Goal: Information Seeking & Learning: Learn about a topic

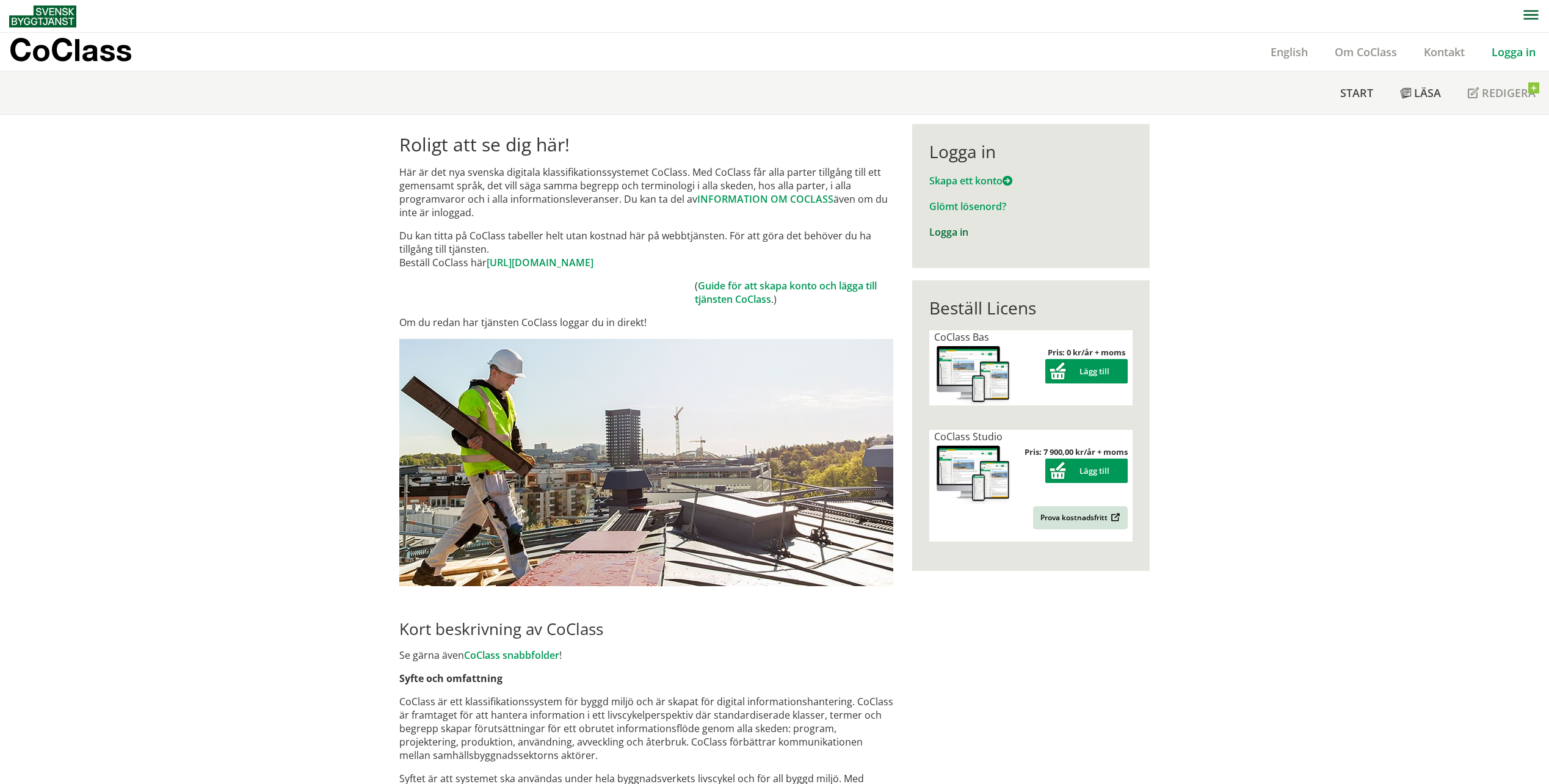
click at [946, 232] on link "Logga in" at bounding box center [949, 232] width 39 height 14
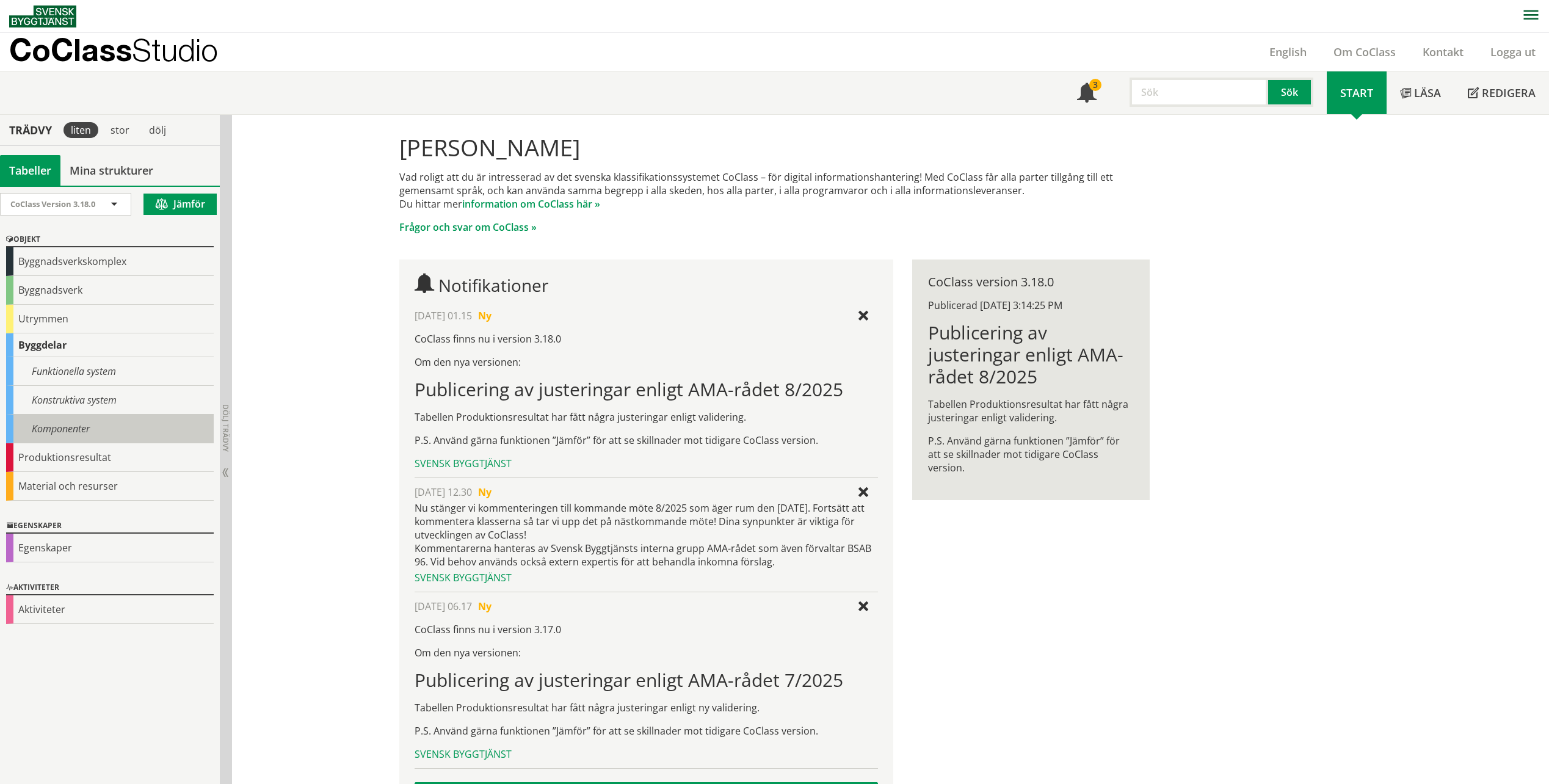
click at [62, 423] on div "Komponenter" at bounding box center [110, 429] width 207 height 29
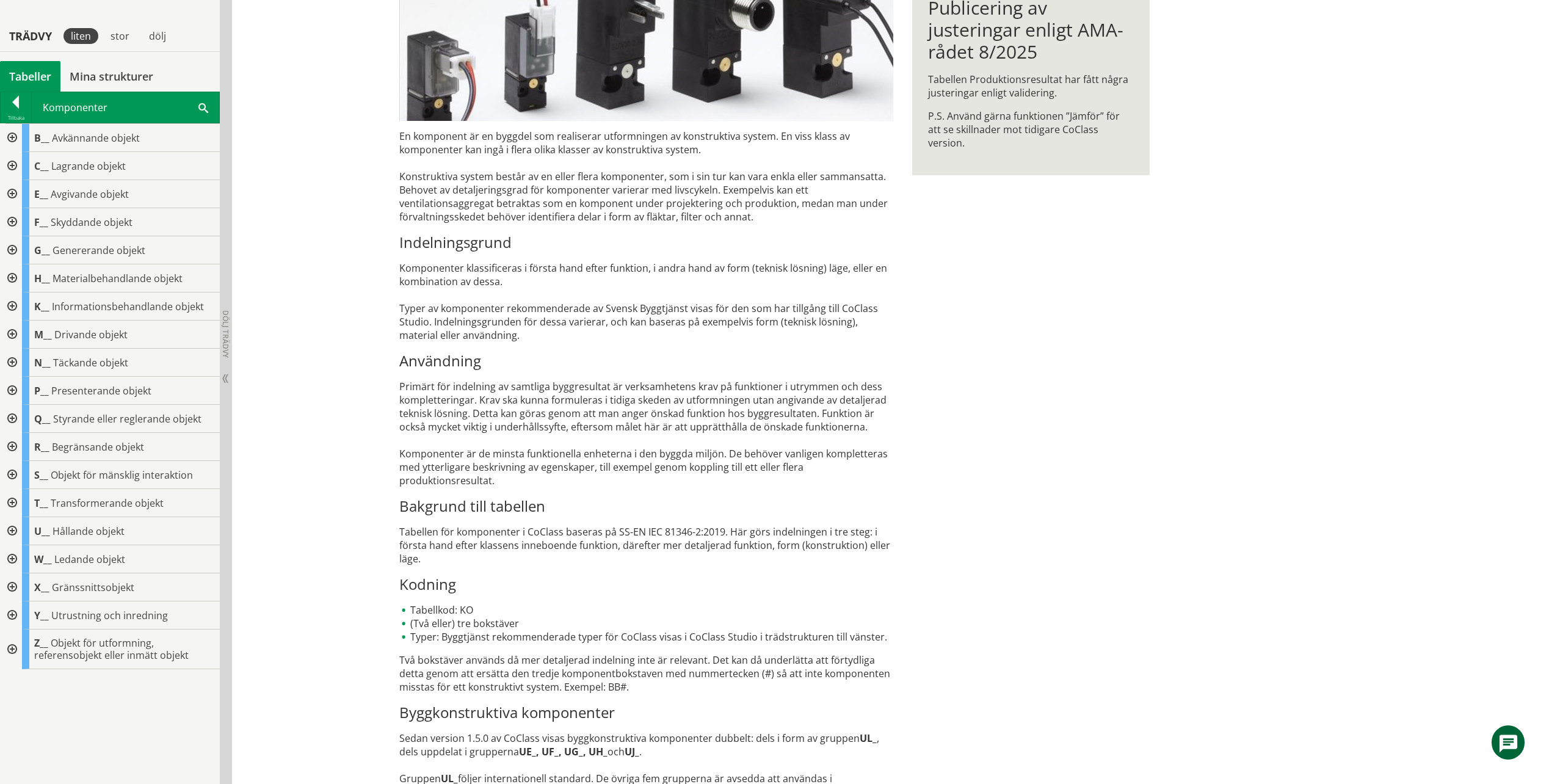
scroll to position [262, 0]
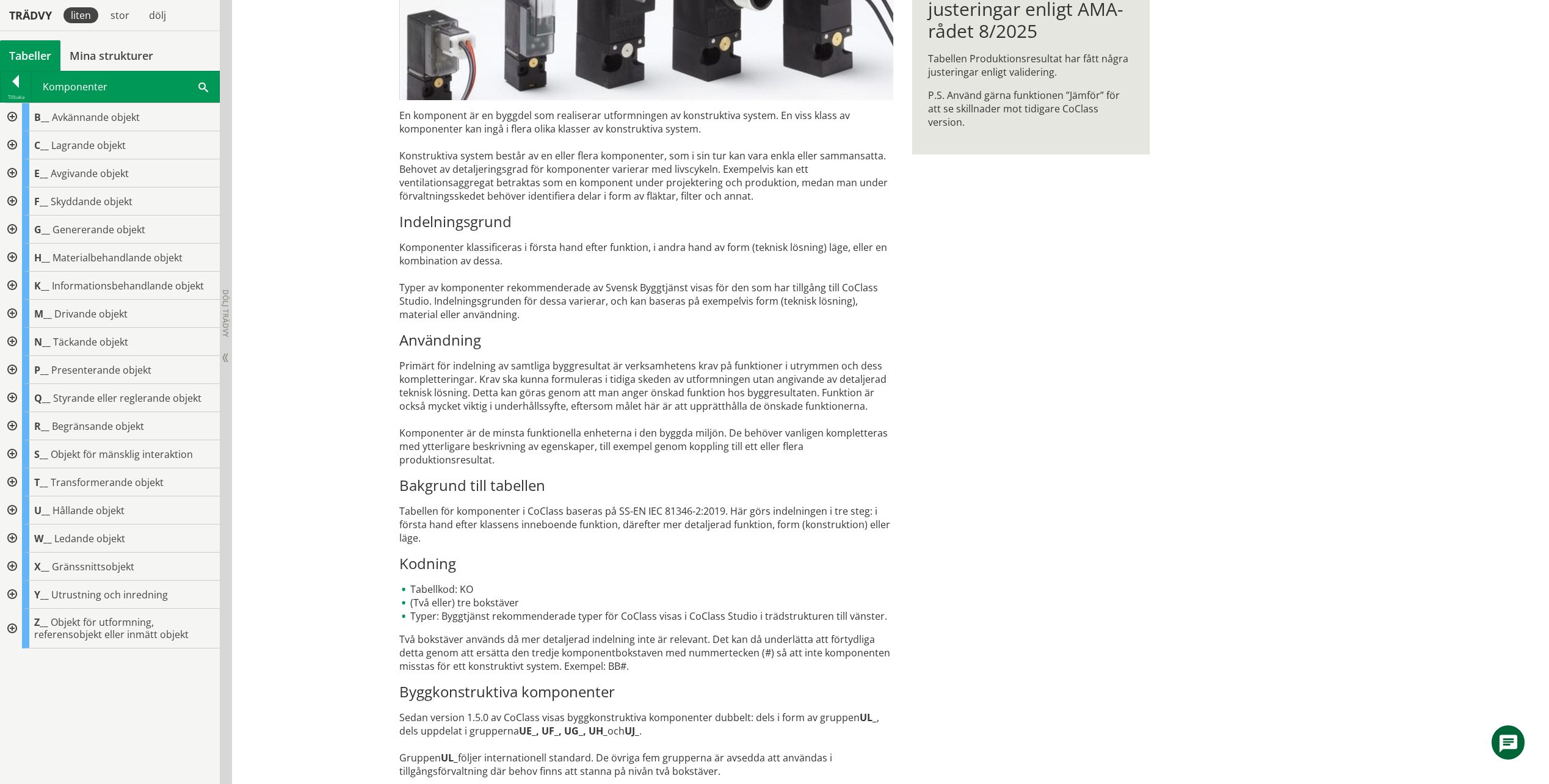
drag, startPoint x: 475, startPoint y: 419, endPoint x: 440, endPoint y: 526, distance: 112.6
drag, startPoint x: 464, startPoint y: 533, endPoint x: 472, endPoint y: 515, distance: 19.7
click at [377, 401] on div "KO Komponenter En komponent är en byggdel som realiserar utformningen av konstr…" at bounding box center [890, 318] width 1317 height 932
click at [11, 429] on div at bounding box center [11, 425] width 22 height 28
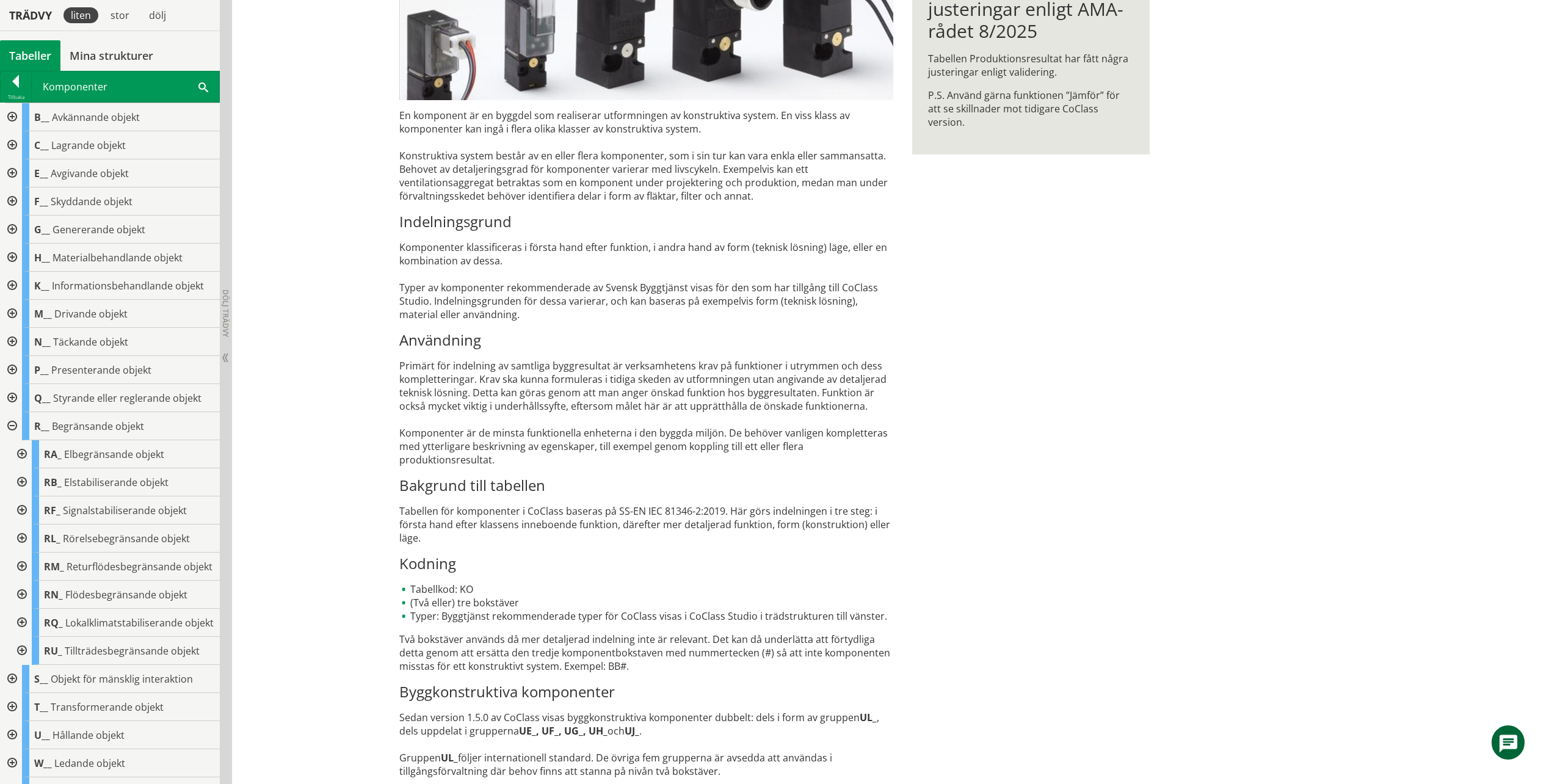
click at [11, 429] on div at bounding box center [11, 425] width 22 height 28
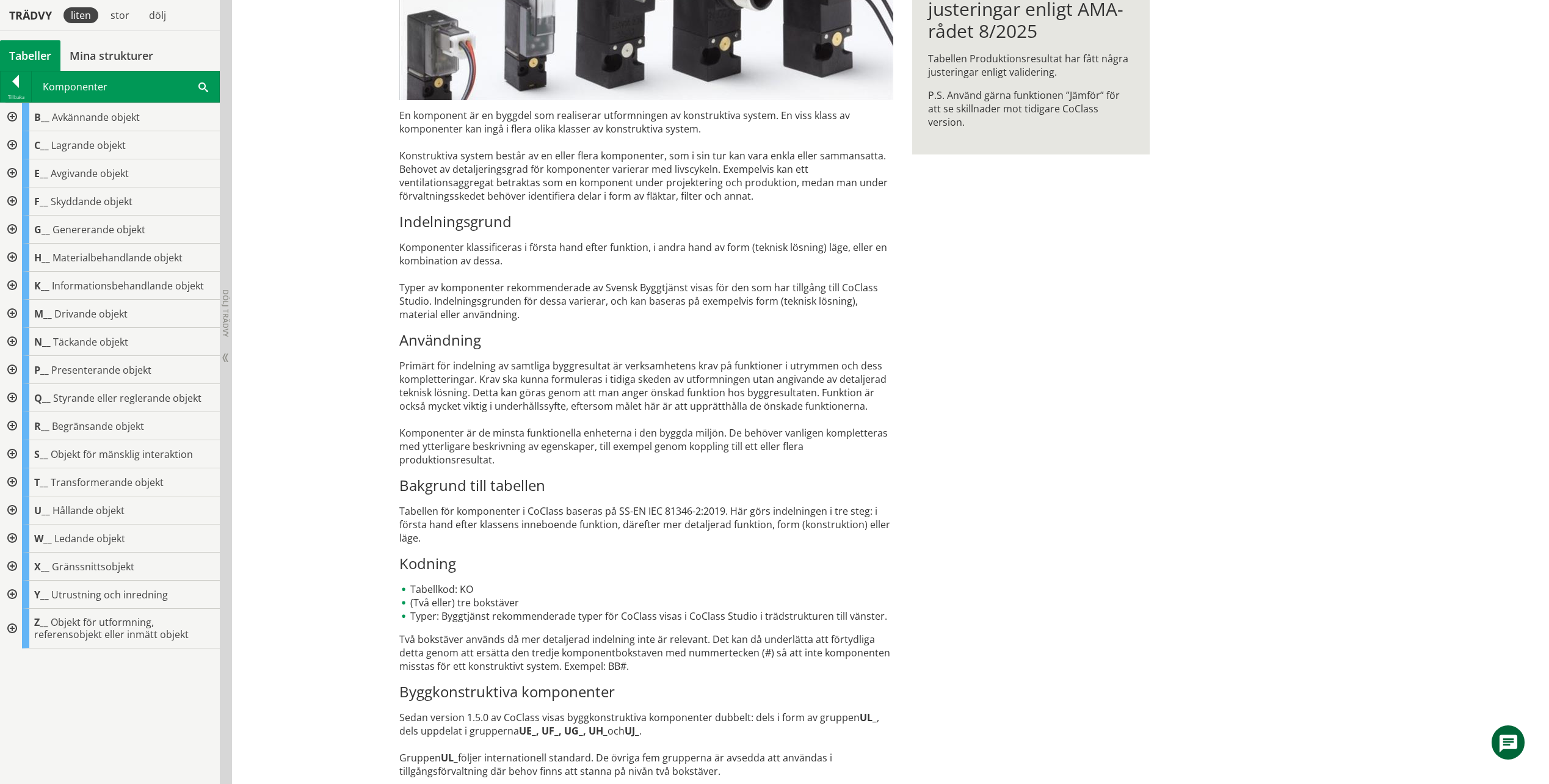
click at [21, 237] on div at bounding box center [11, 229] width 22 height 28
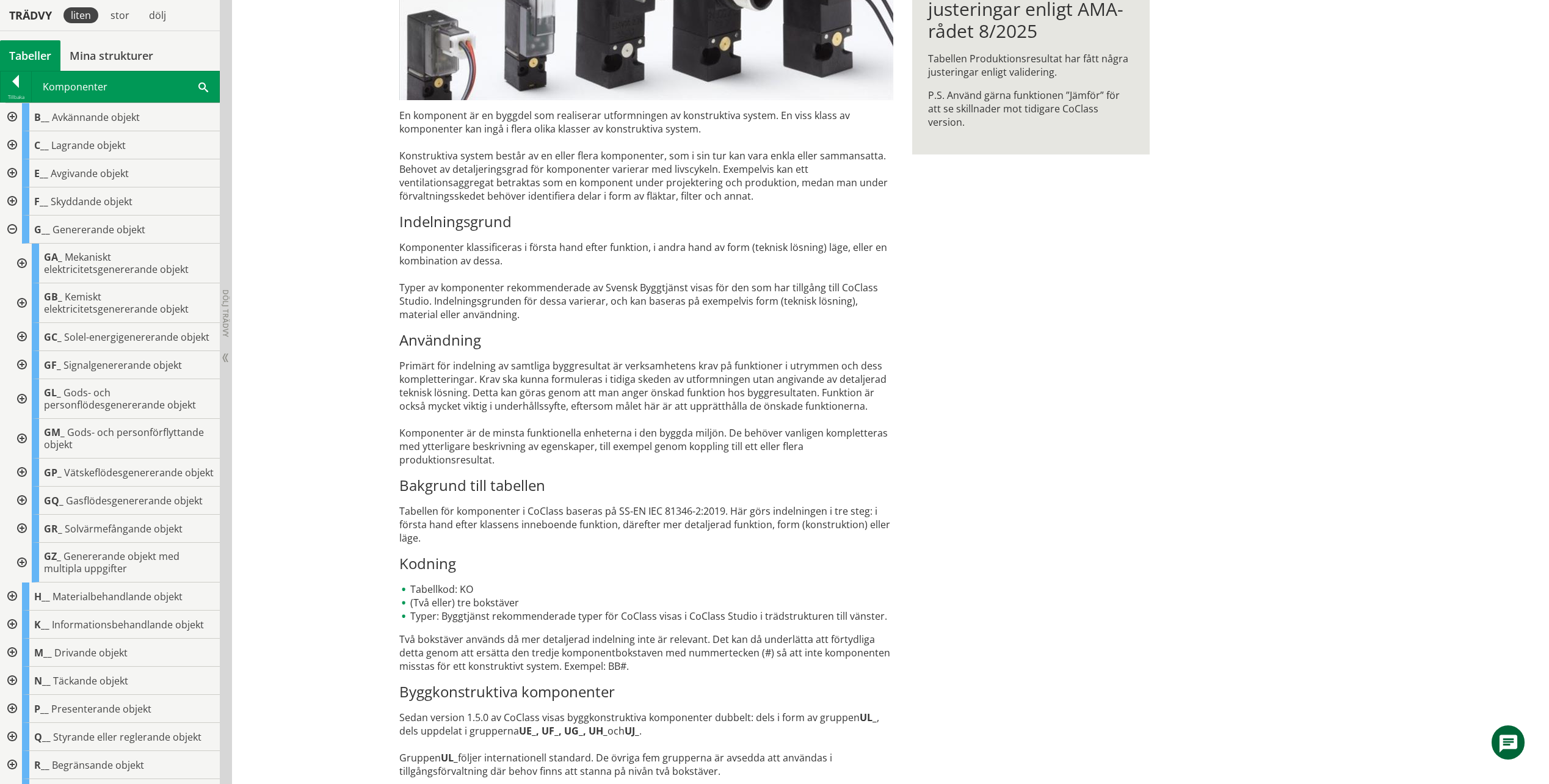
click at [18, 230] on div at bounding box center [11, 229] width 22 height 28
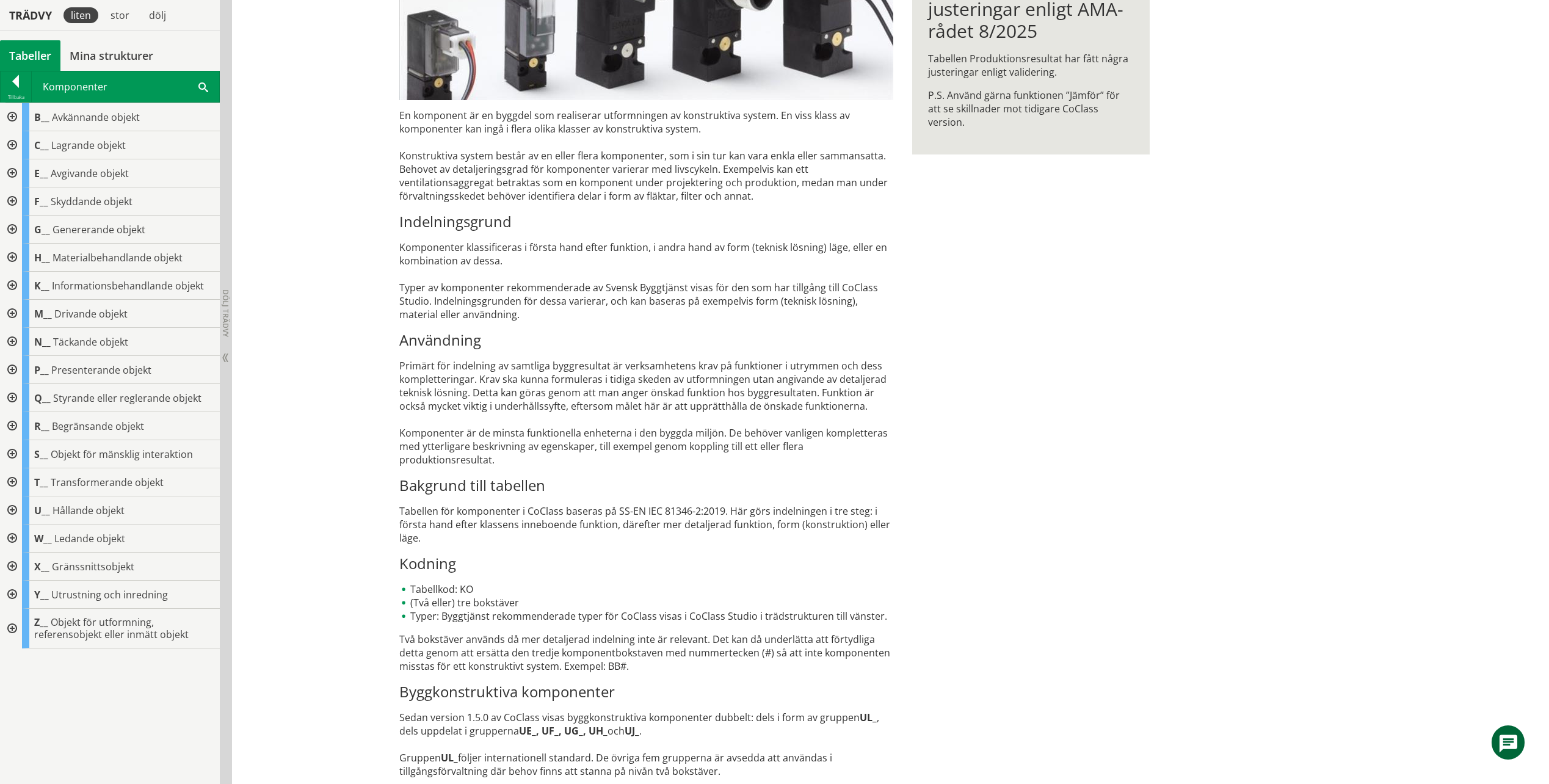
click at [19, 454] on div at bounding box center [11, 453] width 22 height 28
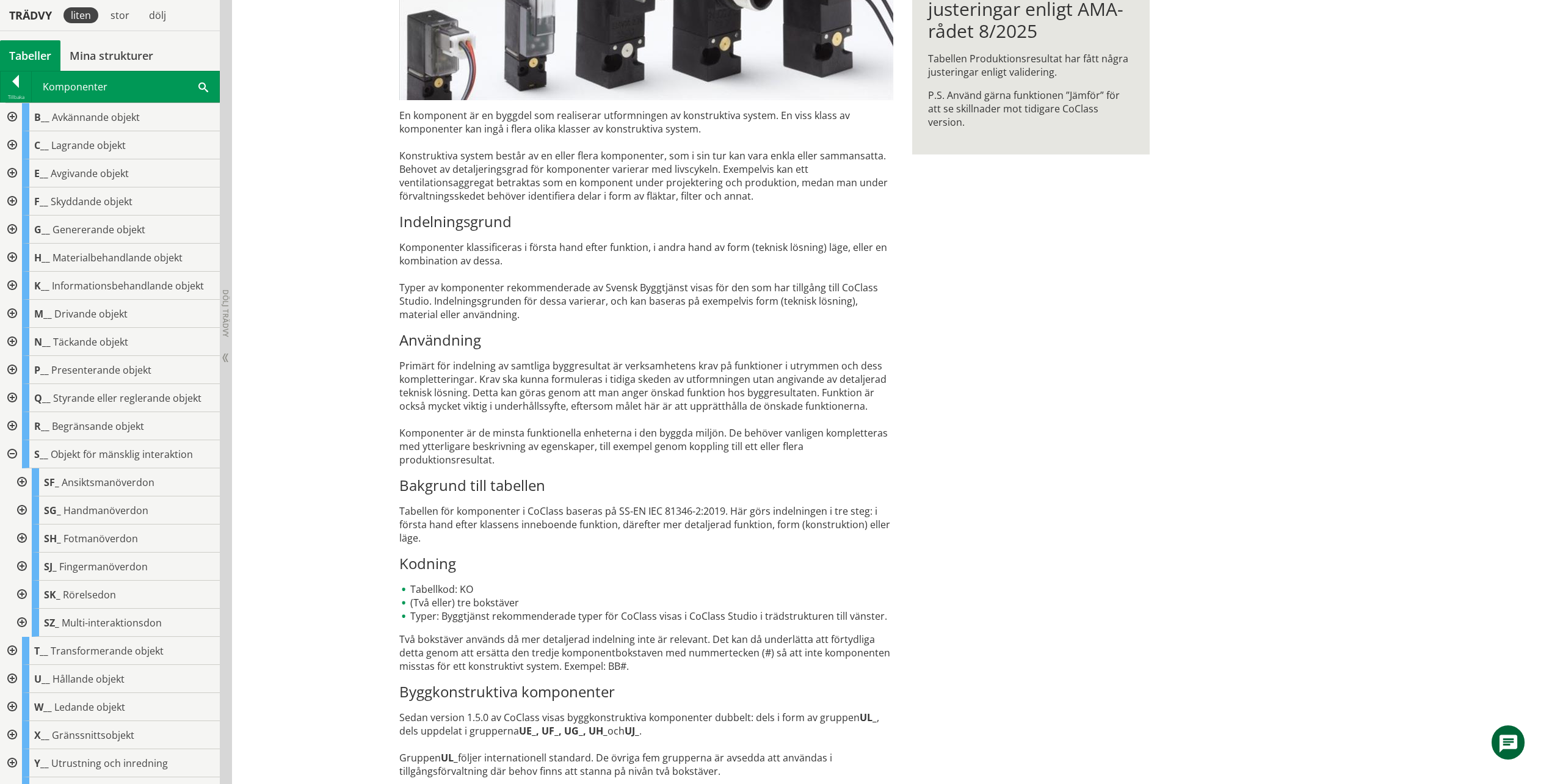
click at [5, 453] on div at bounding box center [11, 453] width 22 height 28
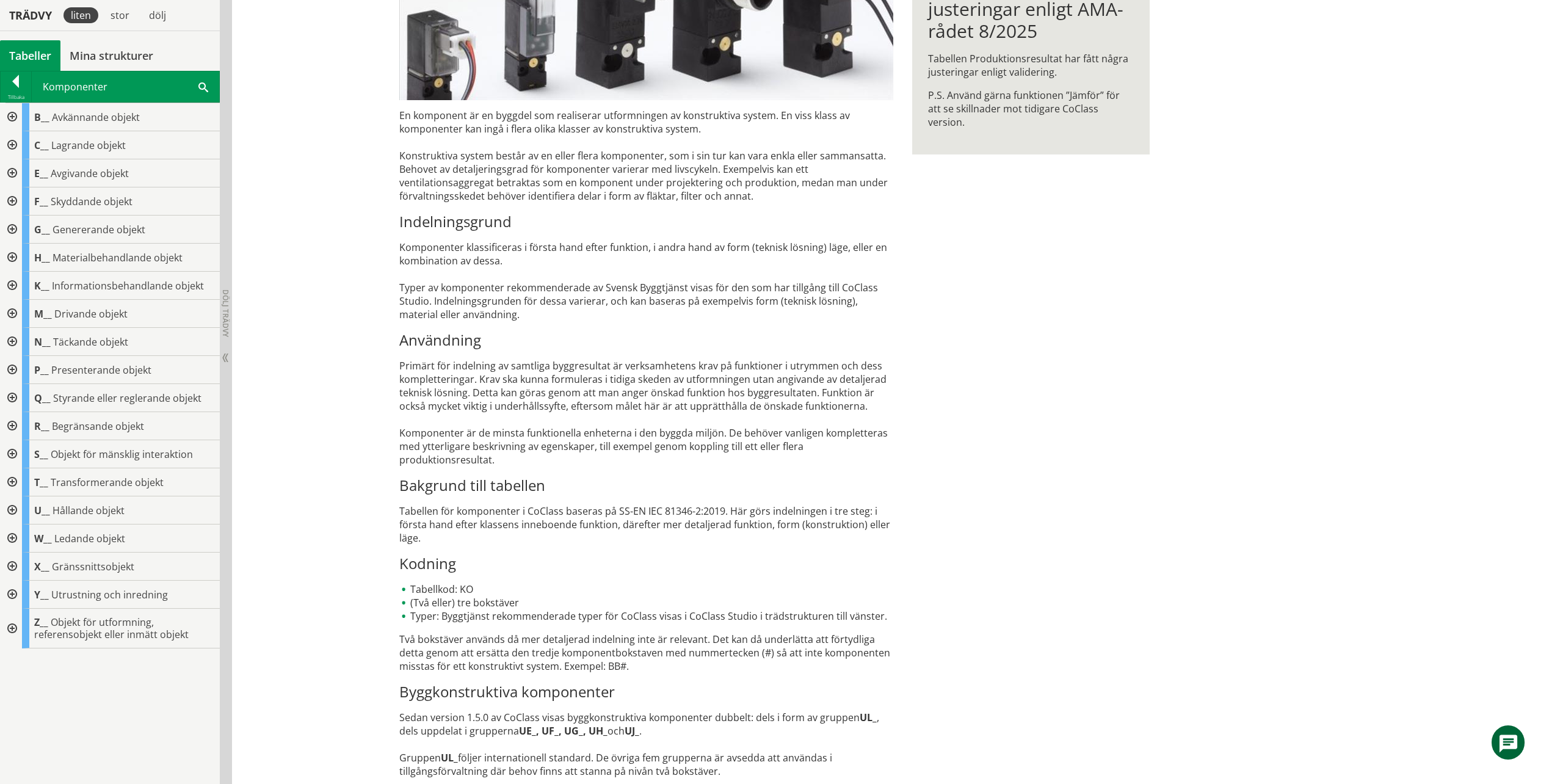
click at [5, 453] on div at bounding box center [11, 453] width 22 height 28
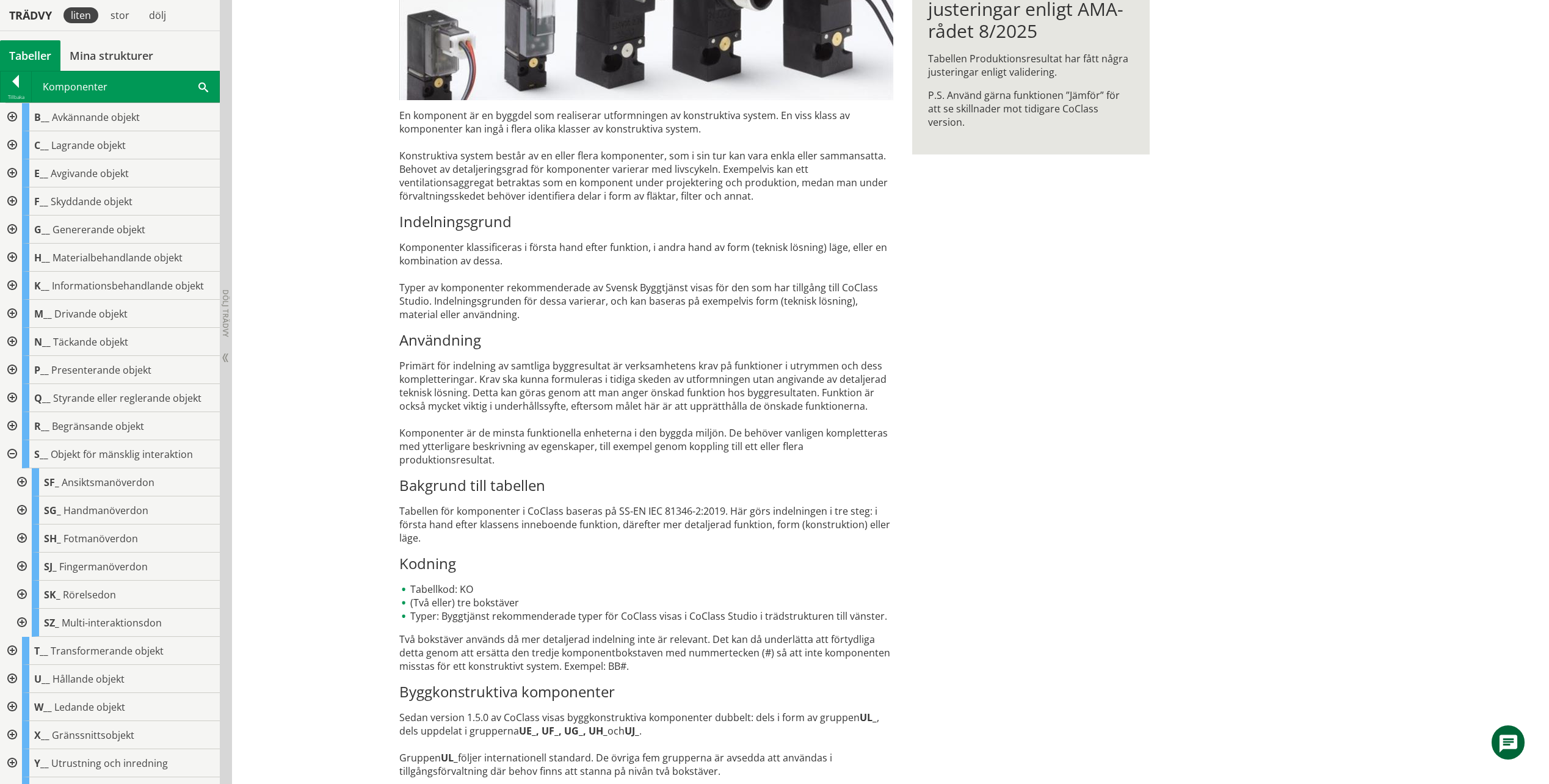
click at [18, 515] on div at bounding box center [21, 510] width 22 height 28
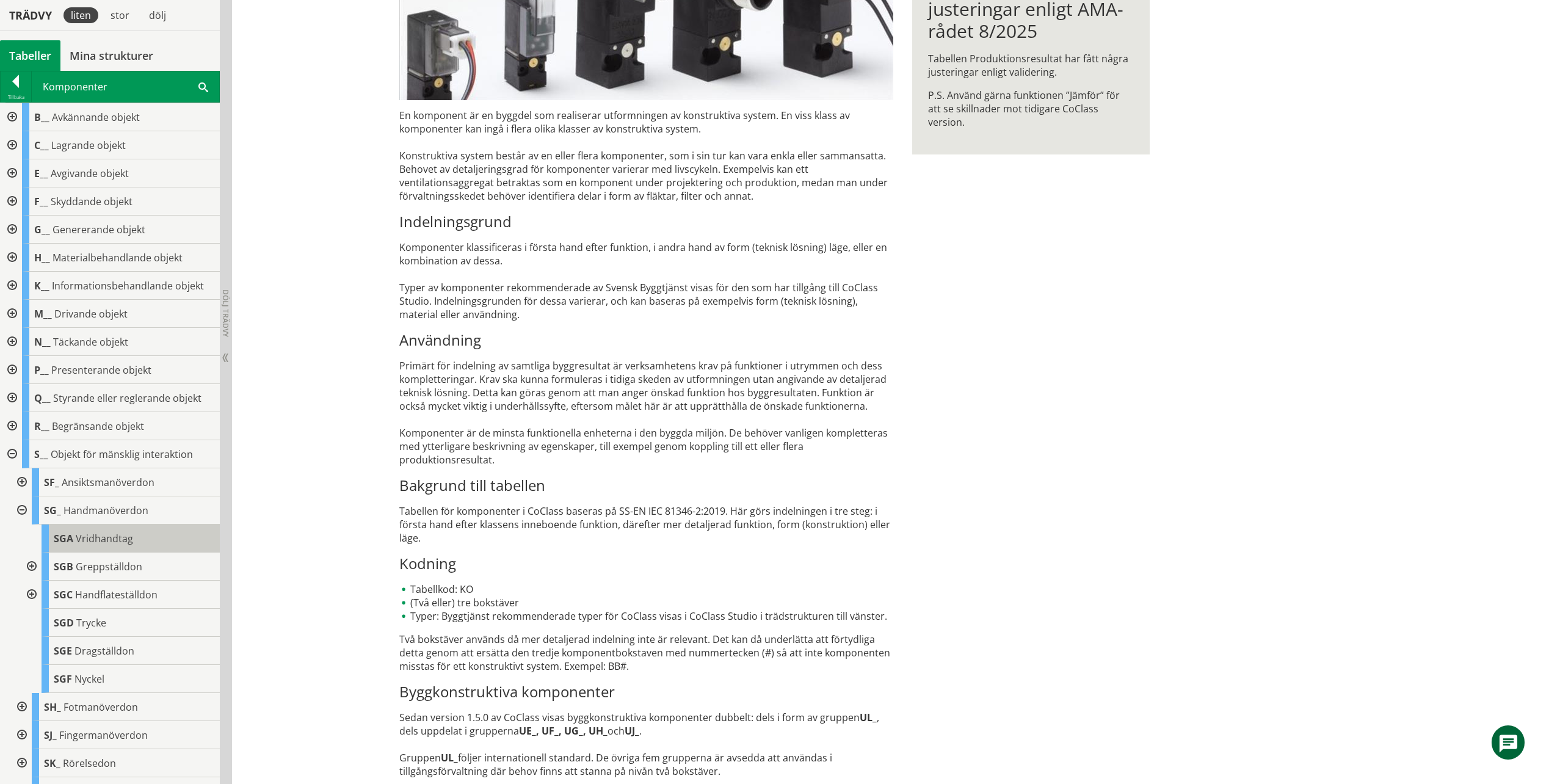
click at [116, 540] on span "Vridhandtag" at bounding box center [105, 538] width 58 height 14
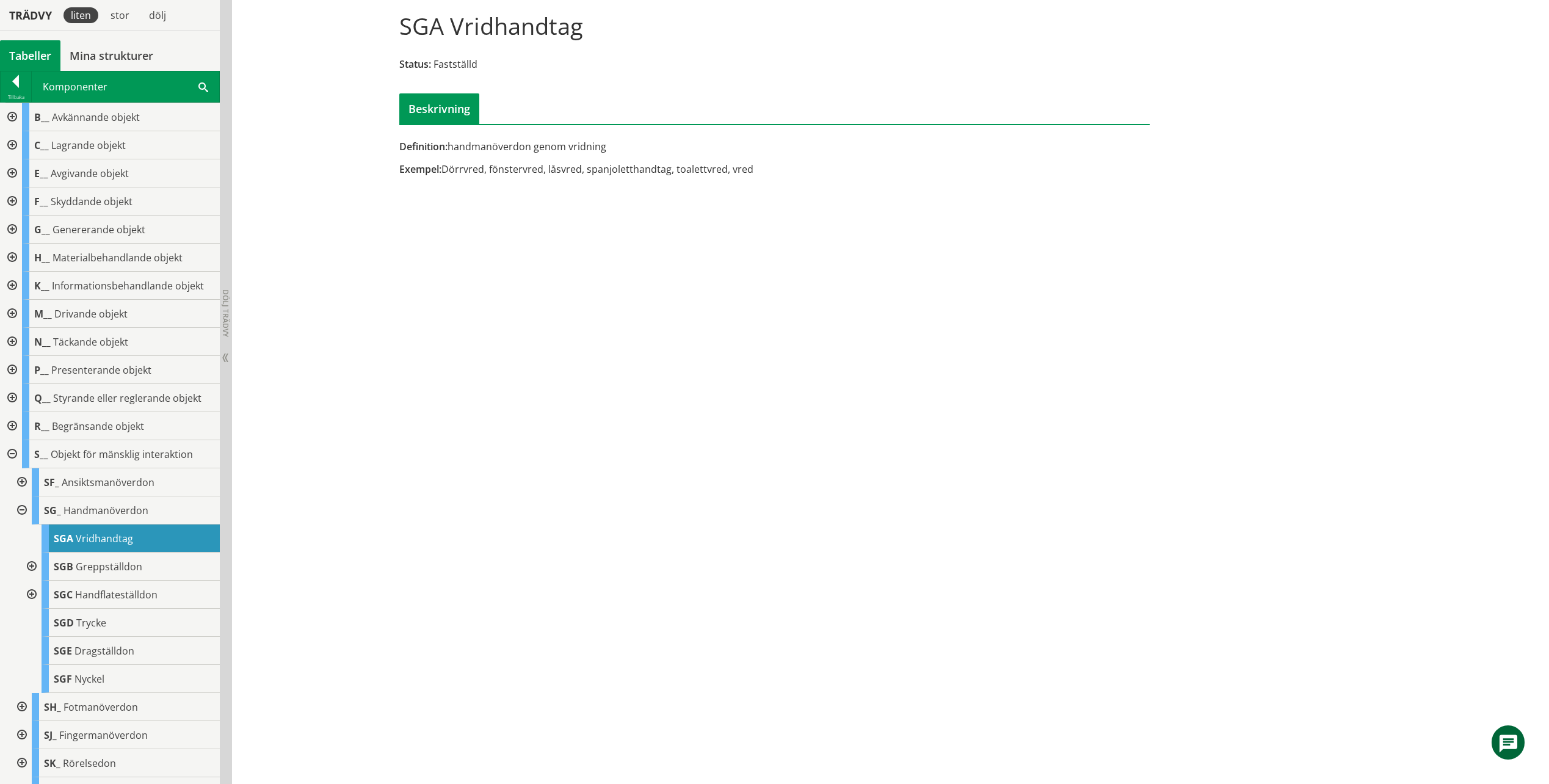
drag, startPoint x: 566, startPoint y: 437, endPoint x: 558, endPoint y: 413, distance: 25.3
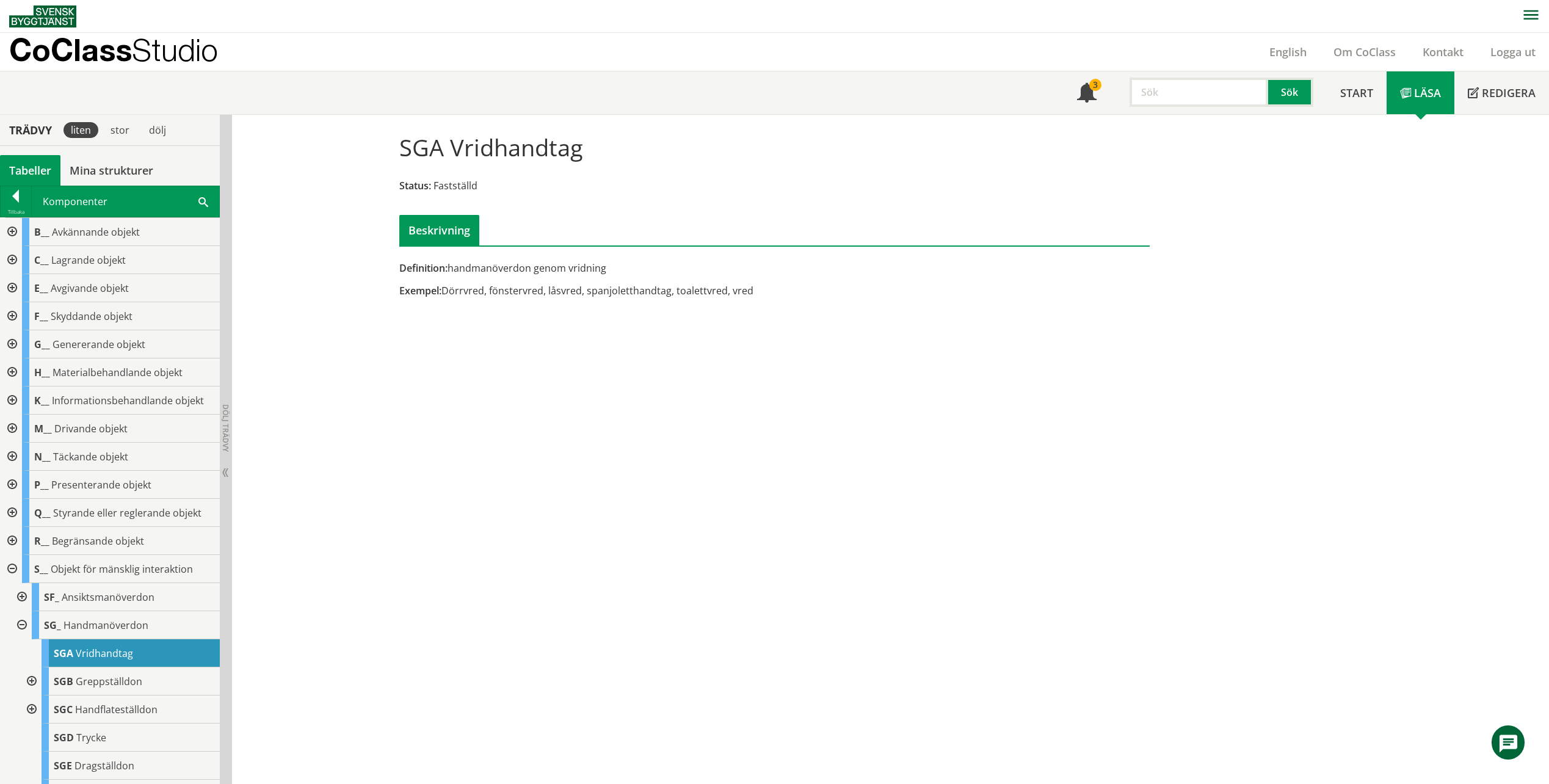
drag, startPoint x: 516, startPoint y: 519, endPoint x: 513, endPoint y: 505, distance: 14.3
click at [26, 628] on div at bounding box center [21, 624] width 22 height 28
click at [6, 572] on div at bounding box center [11, 569] width 22 height 28
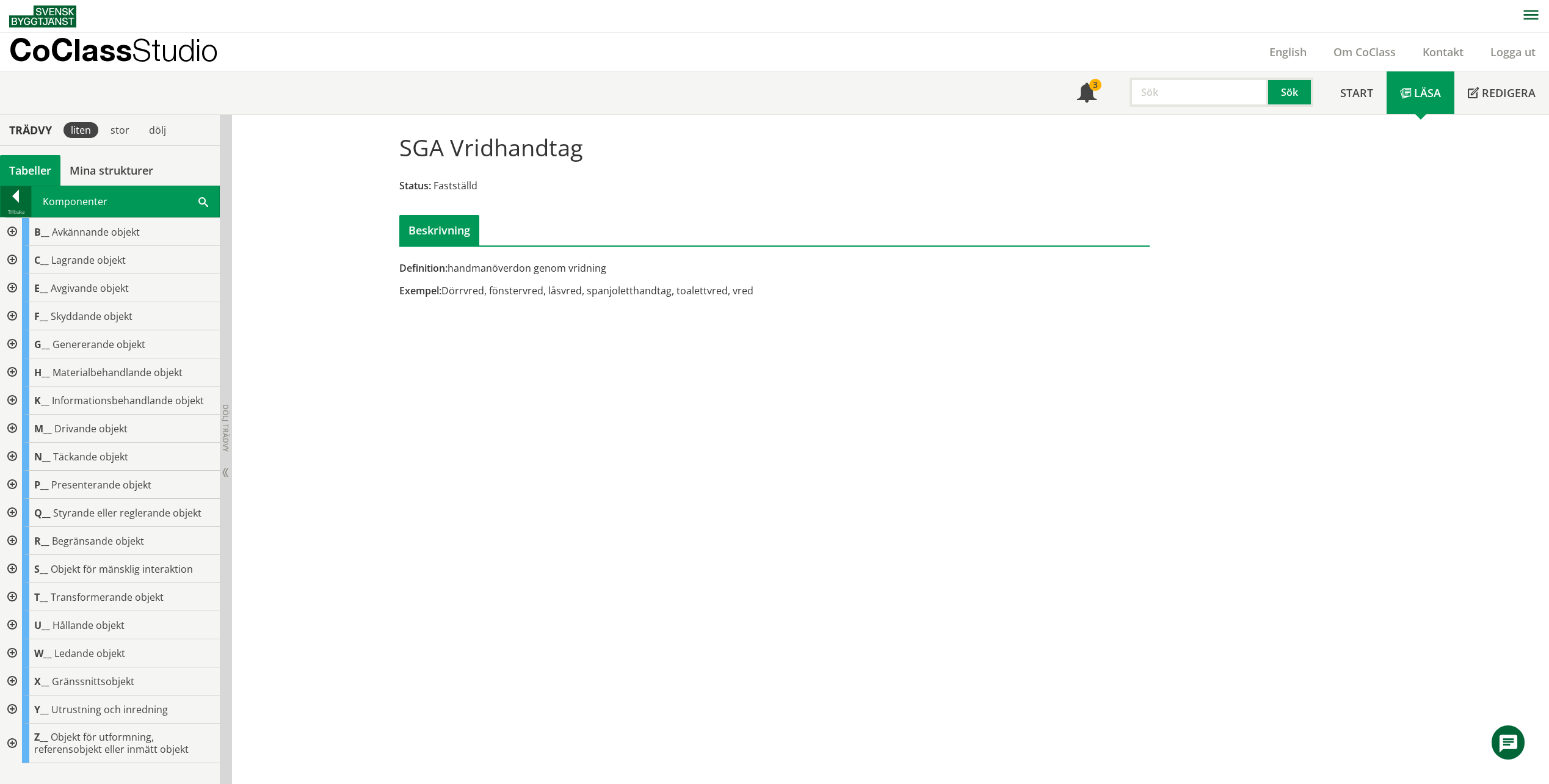
click at [14, 205] on div at bounding box center [16, 198] width 31 height 17
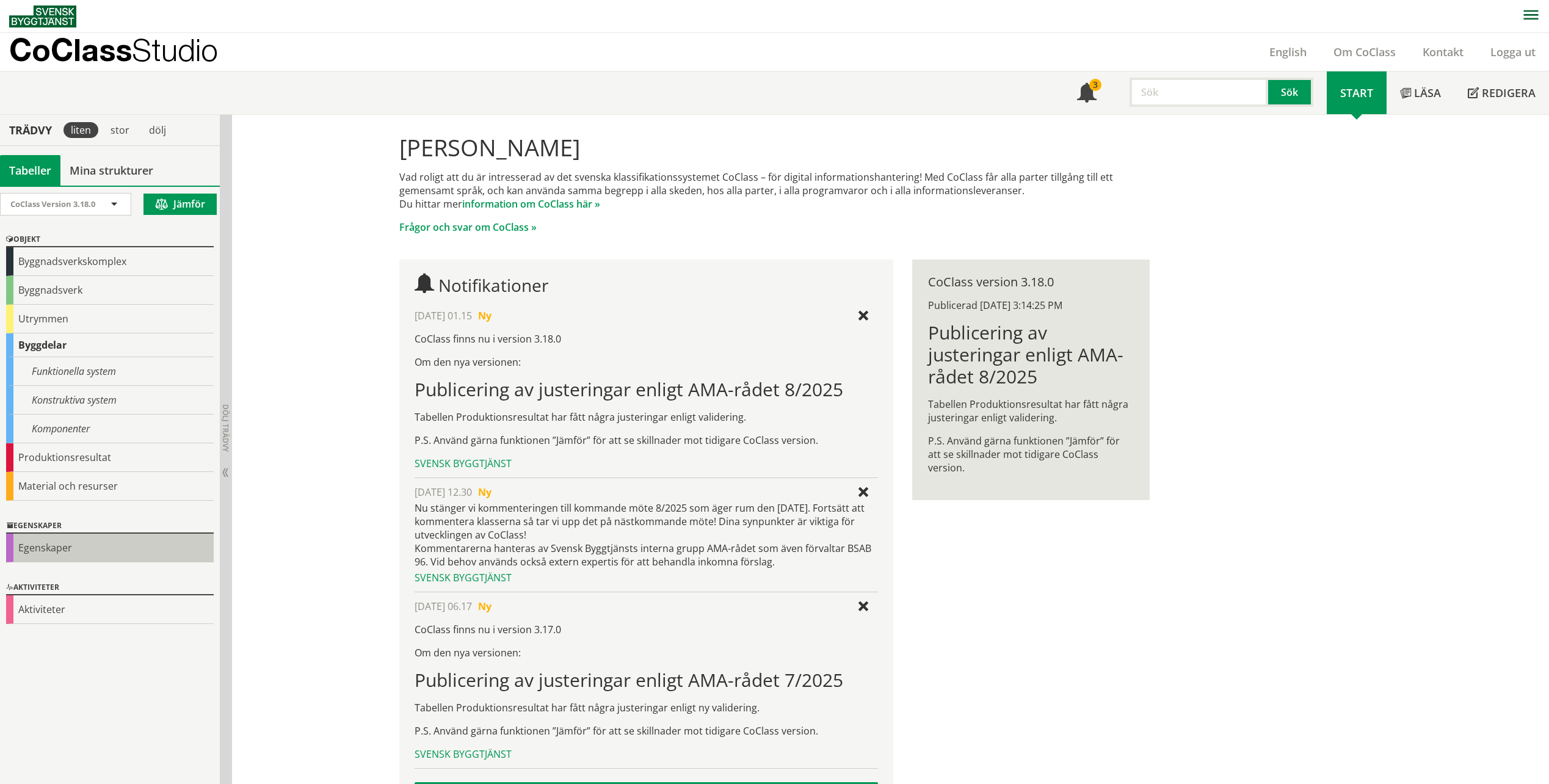
click at [41, 544] on div "Egenskaper" at bounding box center [110, 548] width 207 height 29
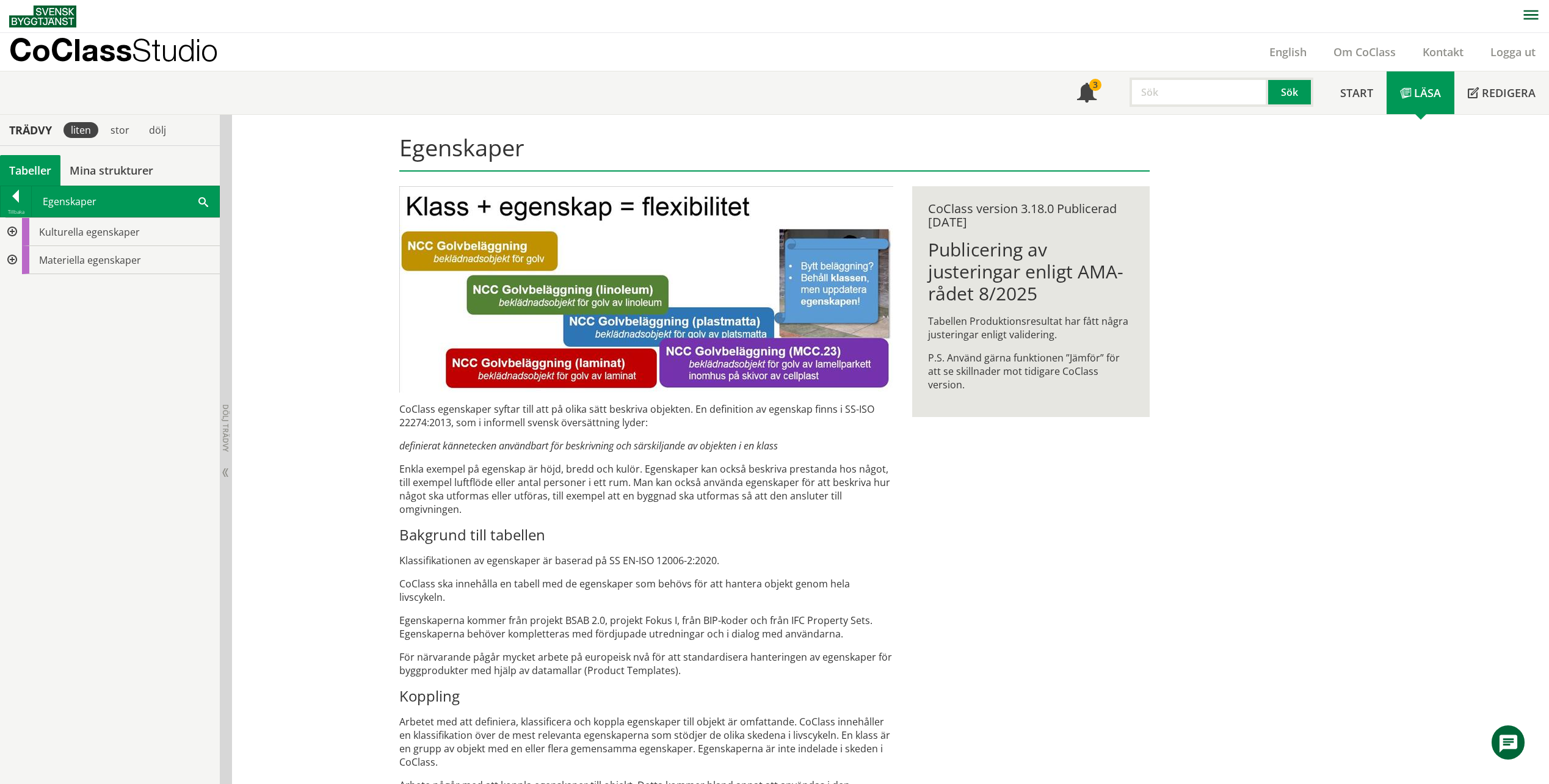
click at [11, 261] on div at bounding box center [11, 260] width 22 height 28
click at [23, 342] on div at bounding box center [21, 343] width 22 height 28
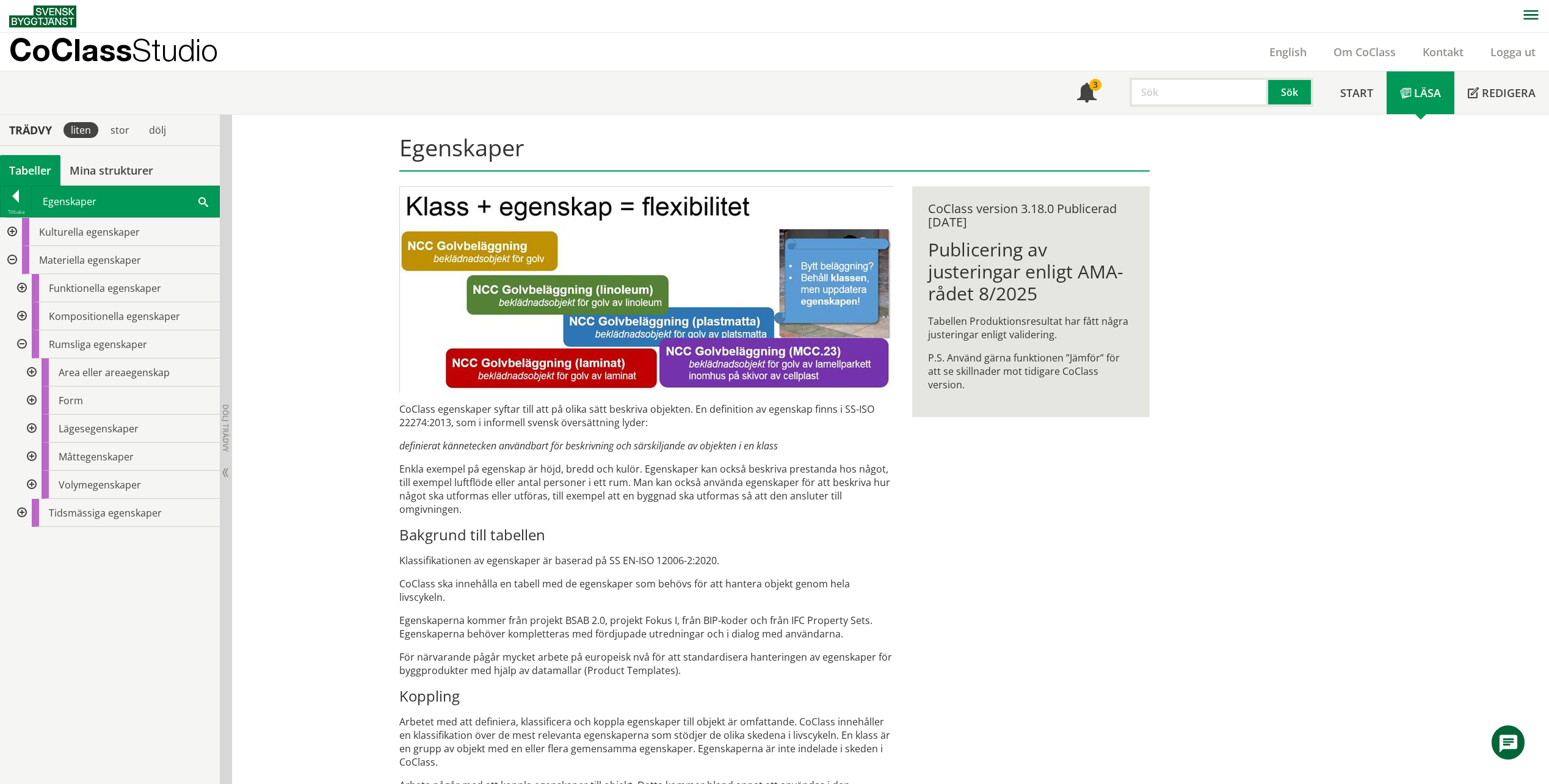
click at [23, 342] on div at bounding box center [21, 343] width 22 height 28
click at [22, 319] on div at bounding box center [21, 315] width 22 height 28
click at [33, 426] on div at bounding box center [31, 428] width 22 height 28
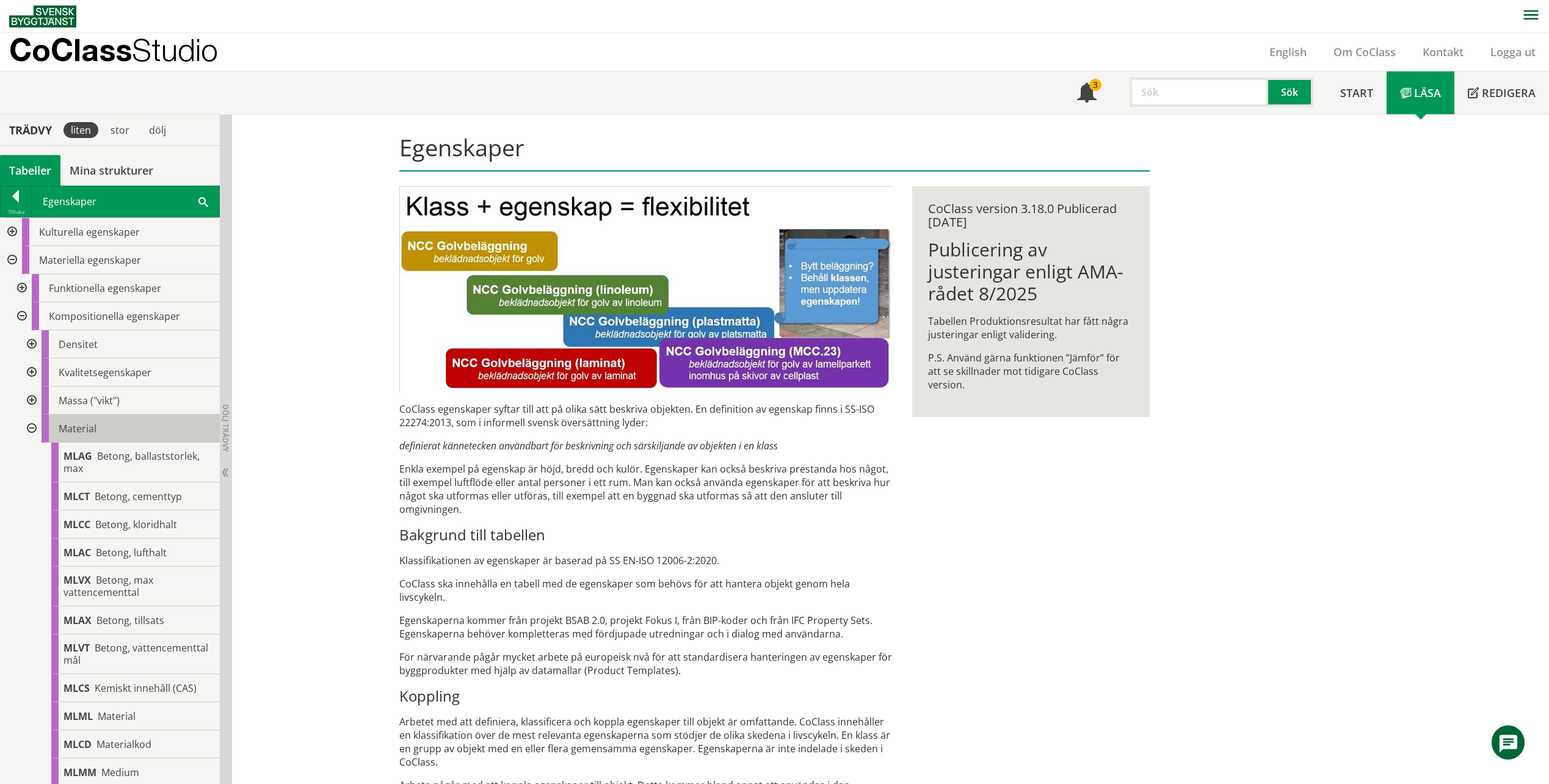
click at [73, 429] on span "Material" at bounding box center [78, 428] width 38 height 14
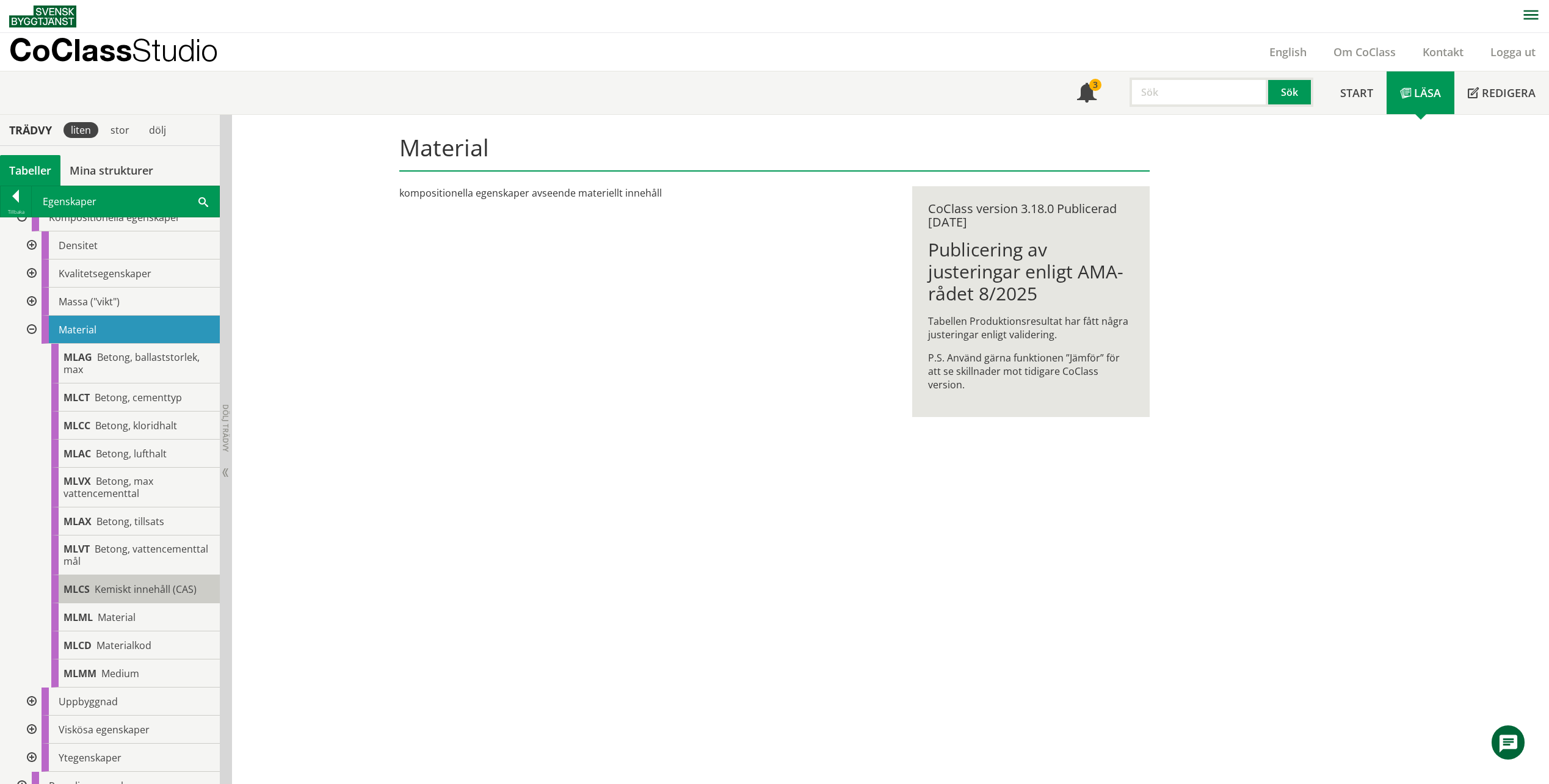
scroll to position [102, 0]
click at [119, 613] on span "Material" at bounding box center [116, 614] width 38 height 14
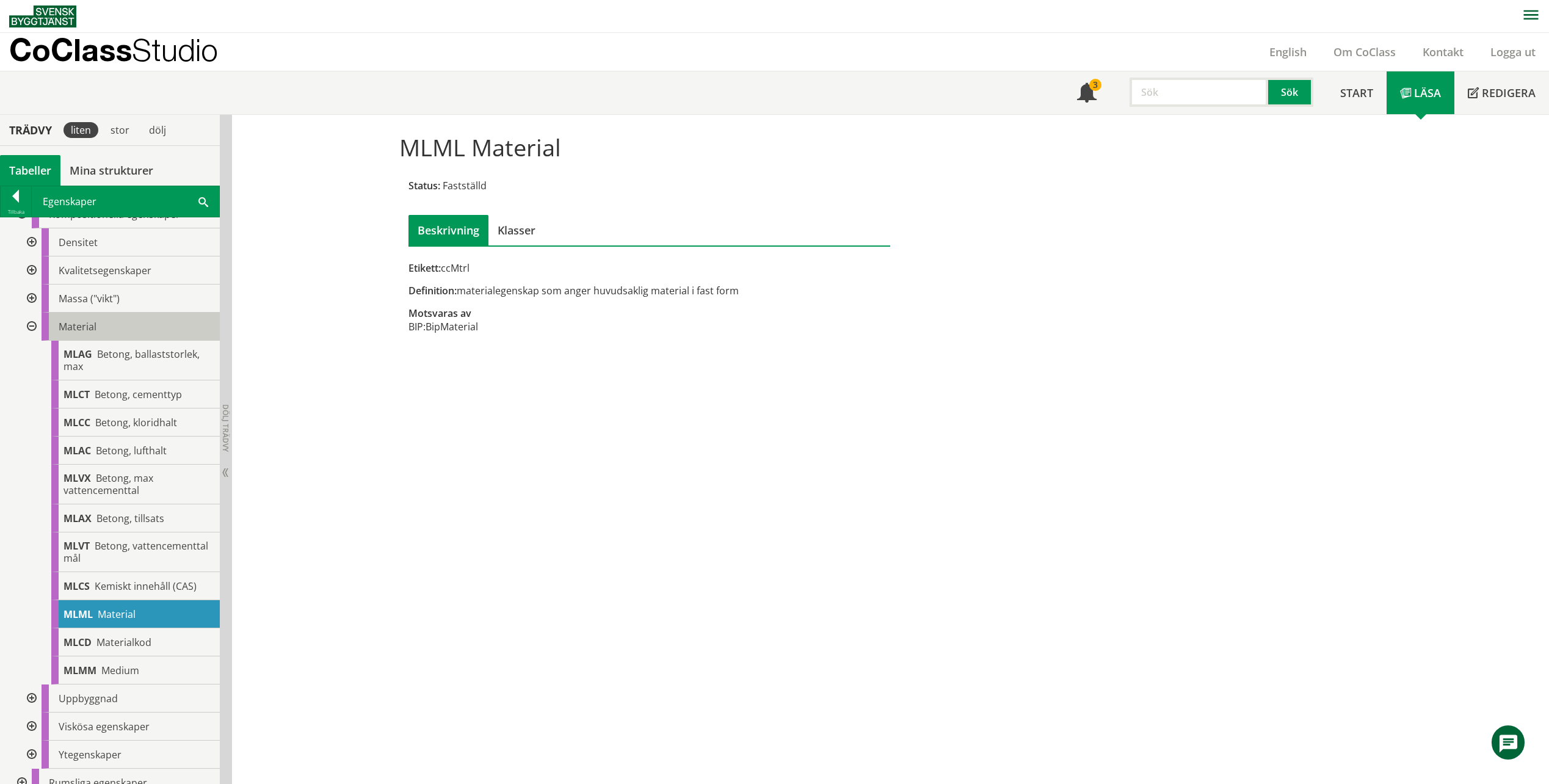
click at [124, 335] on div "Material" at bounding box center [131, 326] width 179 height 28
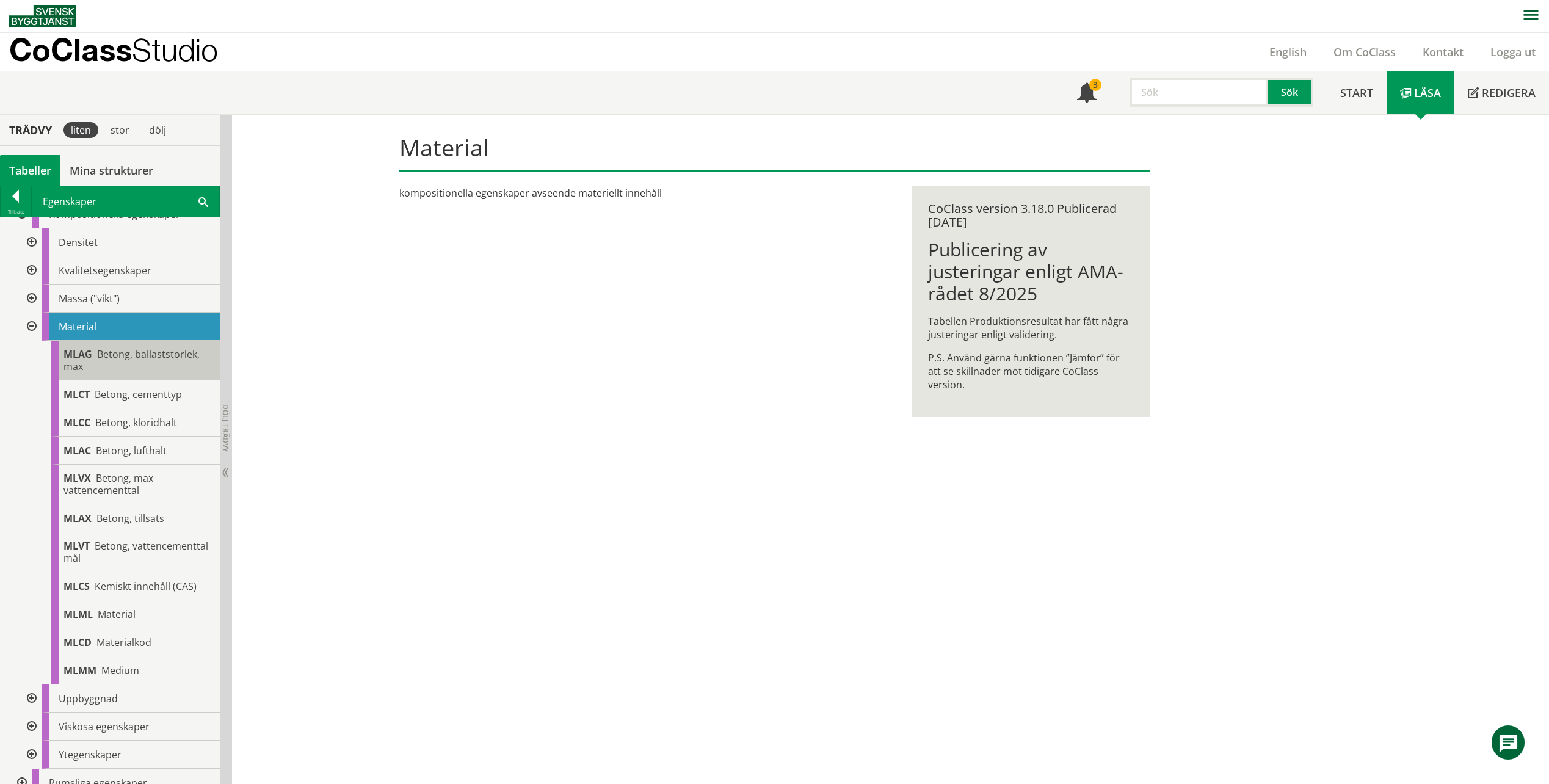
click at [148, 360] on div "[PERSON_NAME], ballaststorlek, max" at bounding box center [135, 360] width 169 height 40
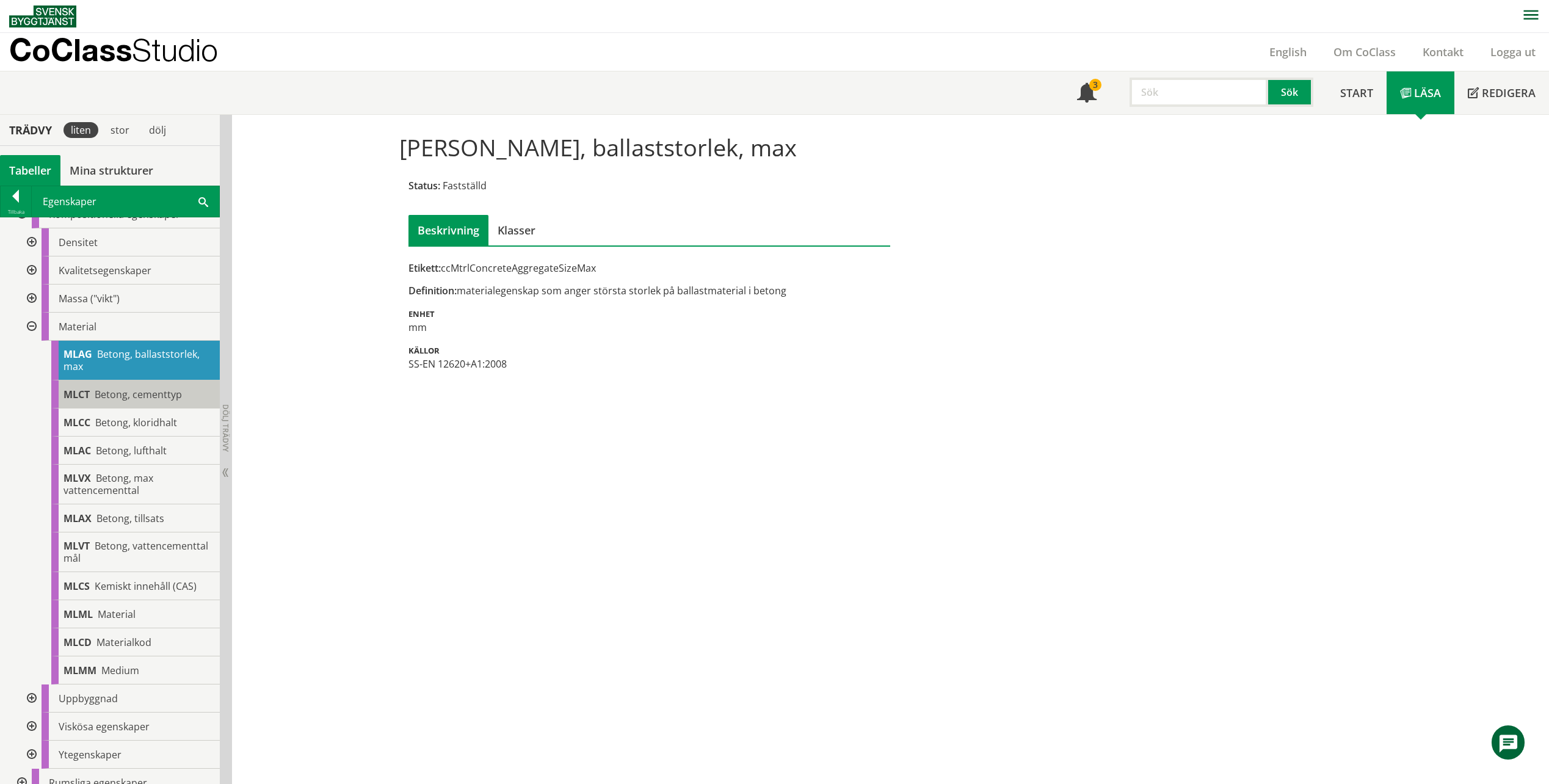
click at [111, 398] on span "Betong, cementtyp" at bounding box center [138, 394] width 87 height 14
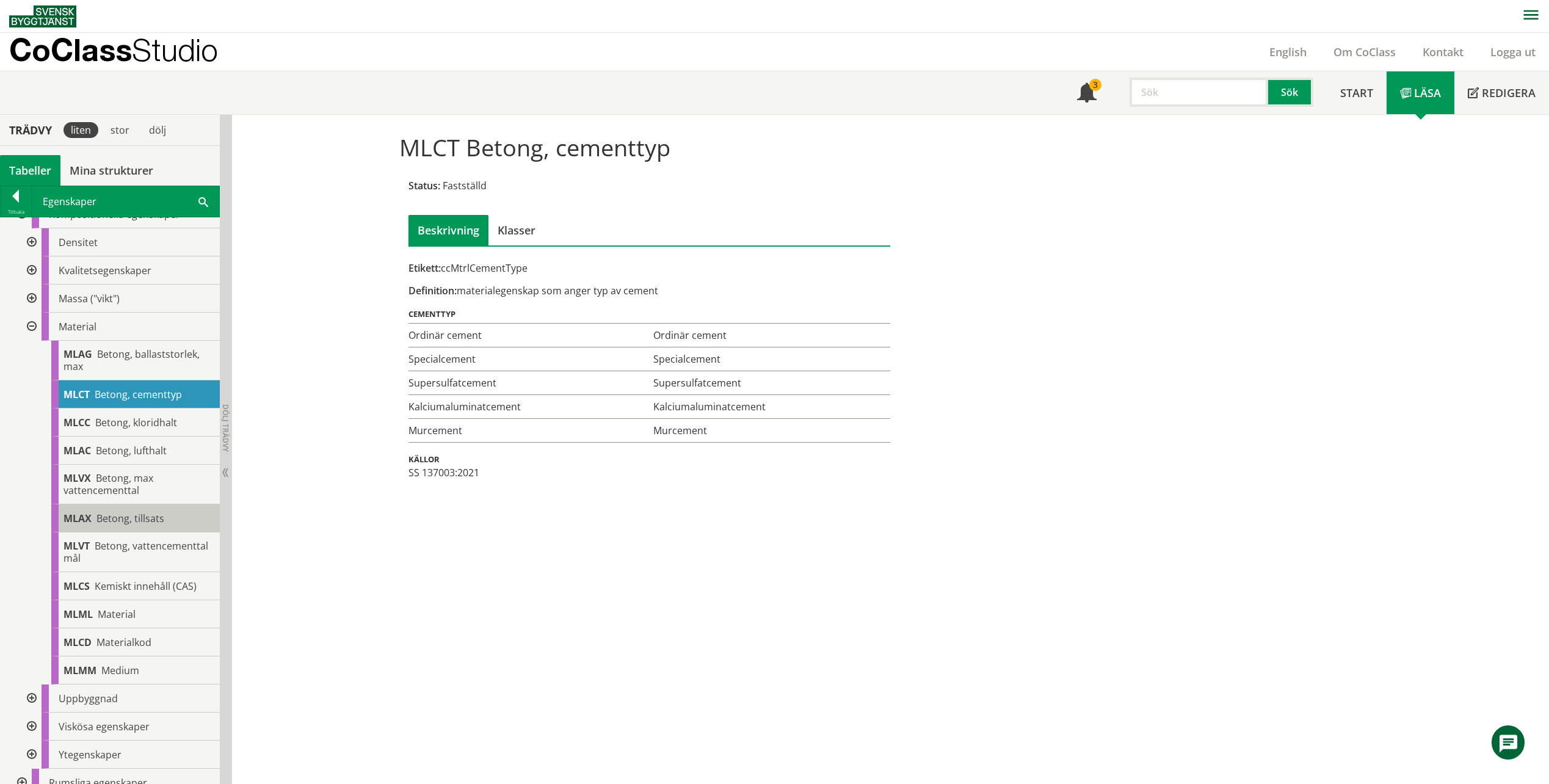
click at [138, 517] on span "Betong, tillsats" at bounding box center [130, 518] width 68 height 14
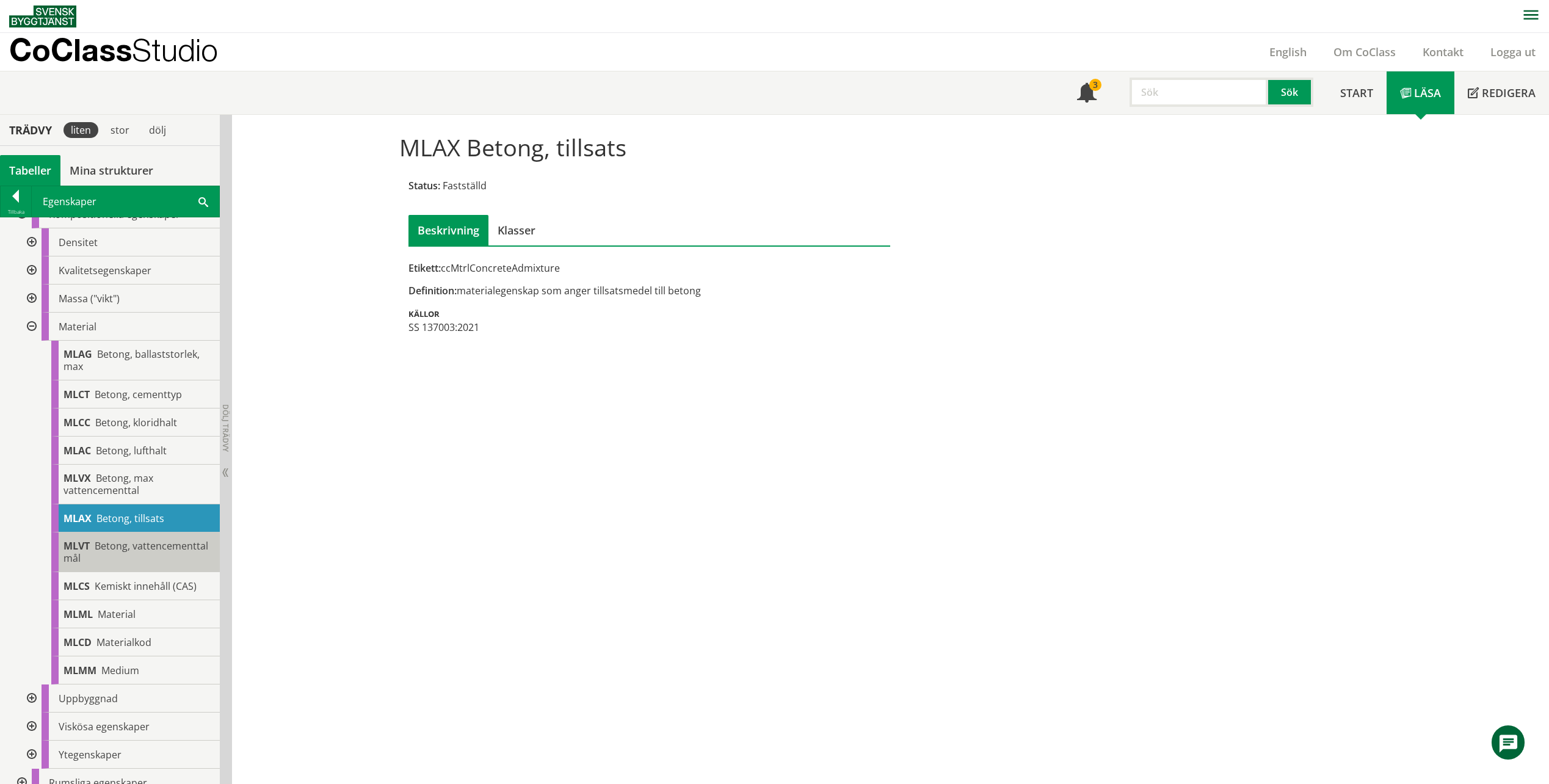
click at [137, 544] on div "MLVT Betong, vattencementtal mål" at bounding box center [135, 552] width 169 height 40
